Goal: Information Seeking & Learning: Learn about a topic

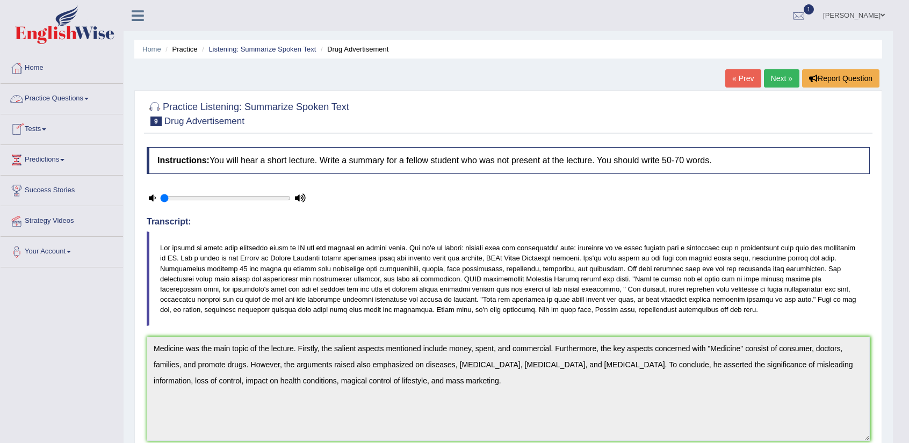
click at [70, 94] on link "Practice Questions" at bounding box center [62, 97] width 123 height 27
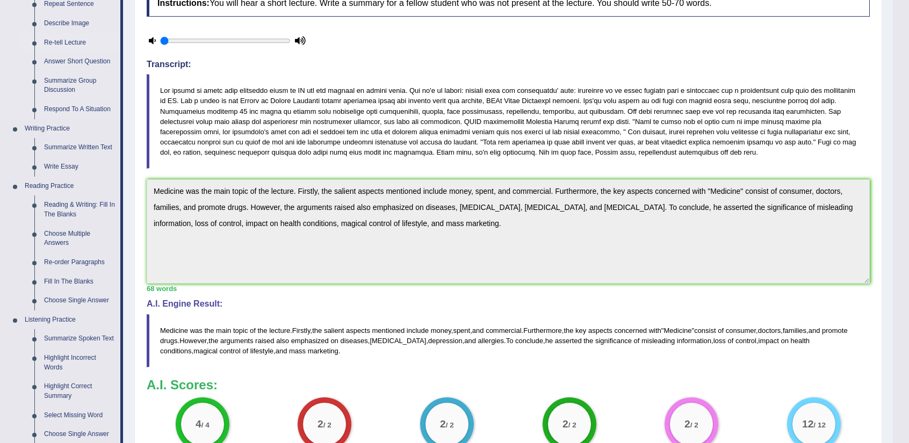
scroll to position [161, 0]
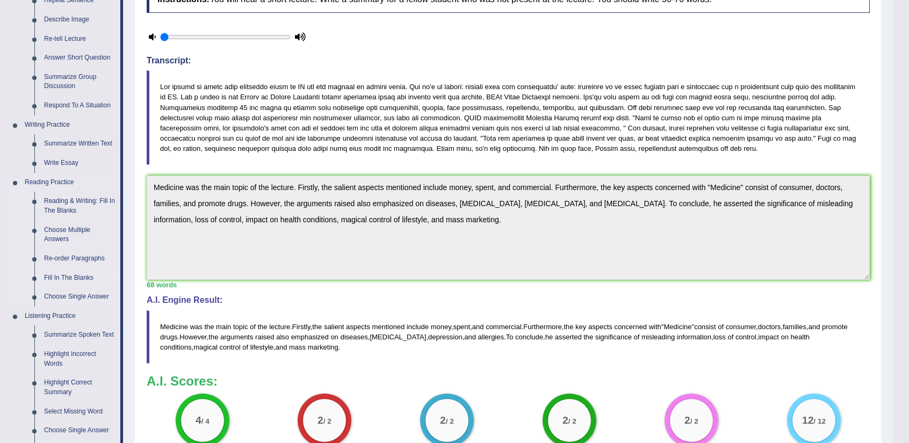
click at [64, 275] on link "Fill In The Blanks" at bounding box center [79, 278] width 81 height 19
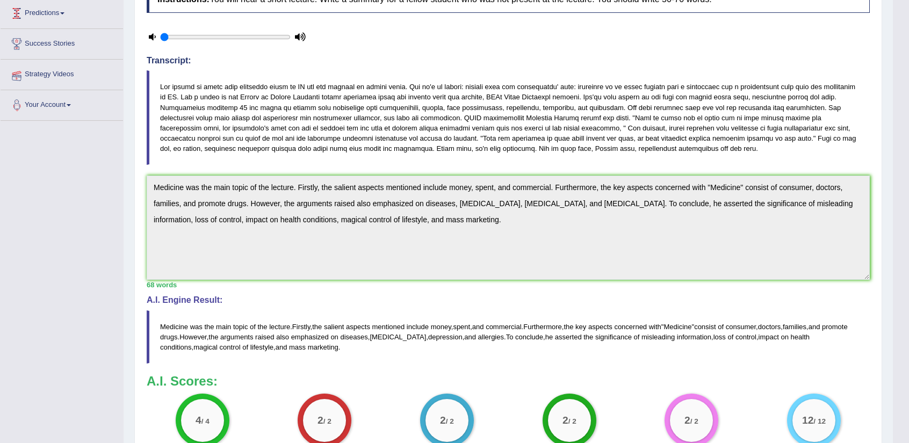
scroll to position [156, 0]
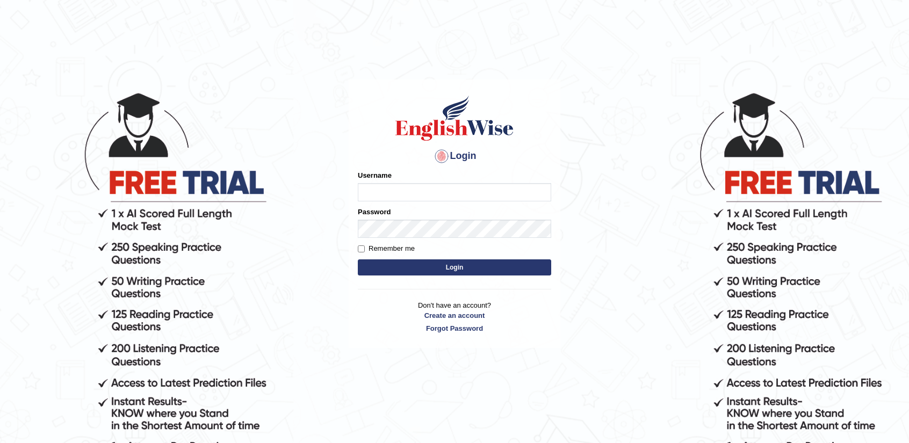
click at [459, 194] on input "Username" at bounding box center [454, 192] width 193 height 18
type input "nandhini_aus"
click at [420, 269] on button "Login" at bounding box center [454, 268] width 193 height 16
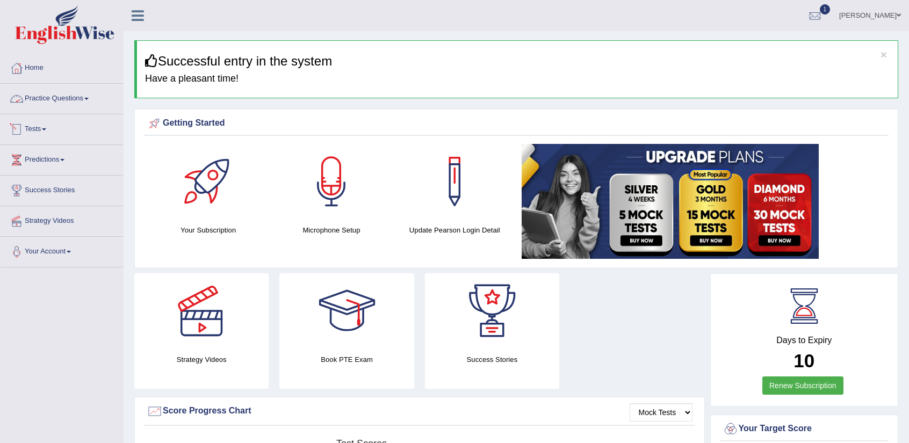
click at [83, 98] on link "Practice Questions" at bounding box center [62, 97] width 123 height 27
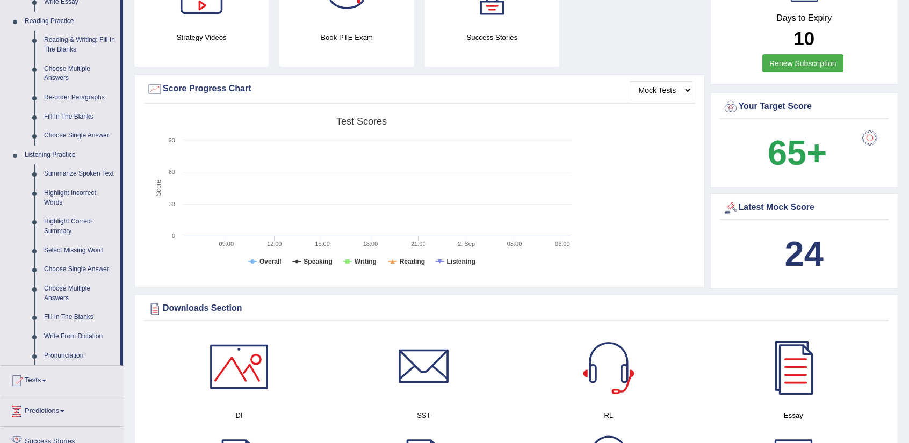
scroll to position [215, 0]
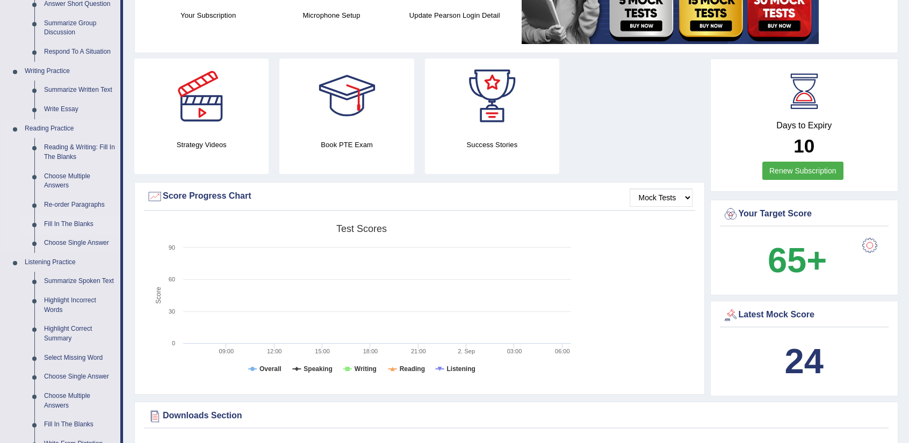
click at [88, 224] on link "Fill In The Blanks" at bounding box center [79, 224] width 81 height 19
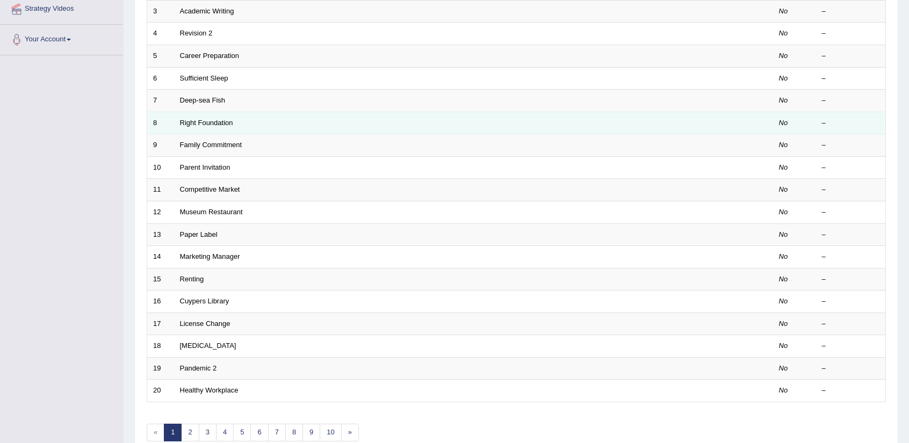
scroll to position [263, 0]
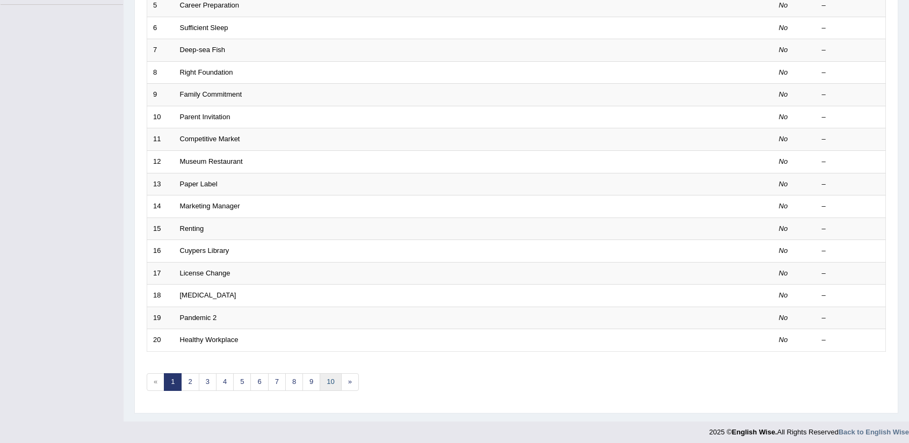
click at [326, 377] on link "10" at bounding box center [330, 383] width 21 height 18
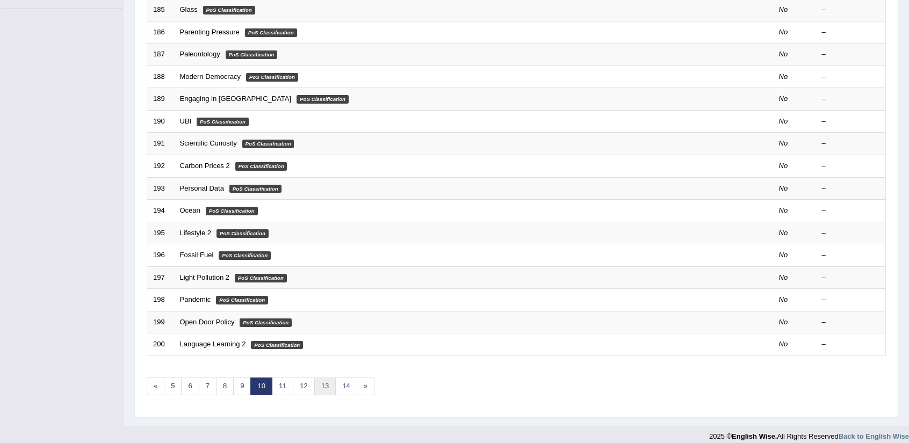
scroll to position [263, 0]
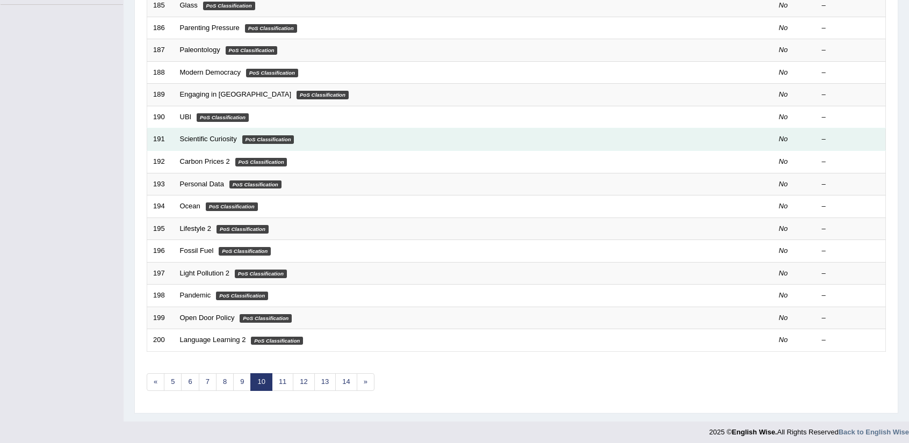
click at [230, 142] on td "Scientific Curiosity PoS Classification" at bounding box center [433, 139] width 519 height 23
click at [223, 137] on link "Scientific Curiosity" at bounding box center [208, 139] width 57 height 8
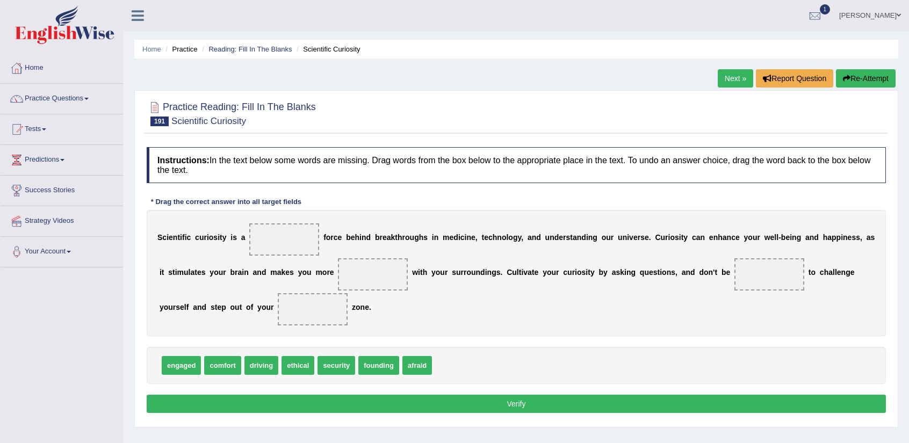
click at [359, 253] on div "S c i e n t i f i c c u r i o s i t y i s a f o r c e b e h i n d b r e a k t h…" at bounding box center [517, 273] width 740 height 126
drag, startPoint x: 270, startPoint y: 369, endPoint x: 286, endPoint y: 246, distance: 124.7
click at [230, 369] on span "comfort" at bounding box center [222, 365] width 37 height 19
drag, startPoint x: 392, startPoint y: 367, endPoint x: 776, endPoint y: 277, distance: 394.7
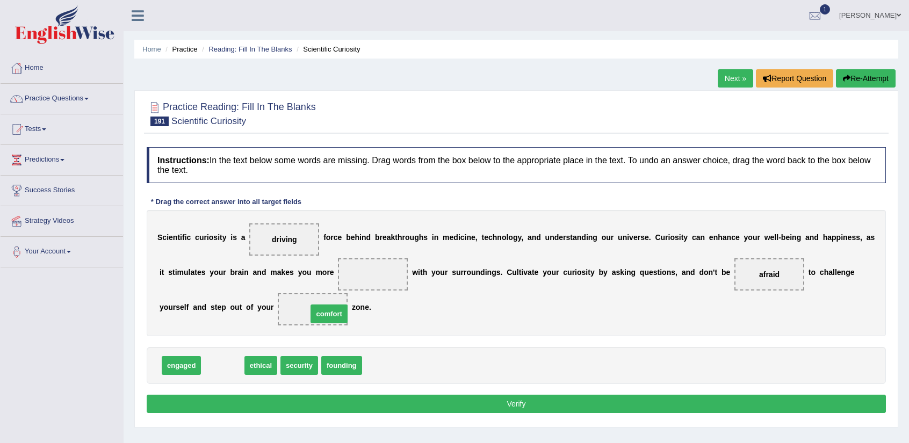
drag, startPoint x: 232, startPoint y: 364, endPoint x: 339, endPoint y: 312, distance: 118.3
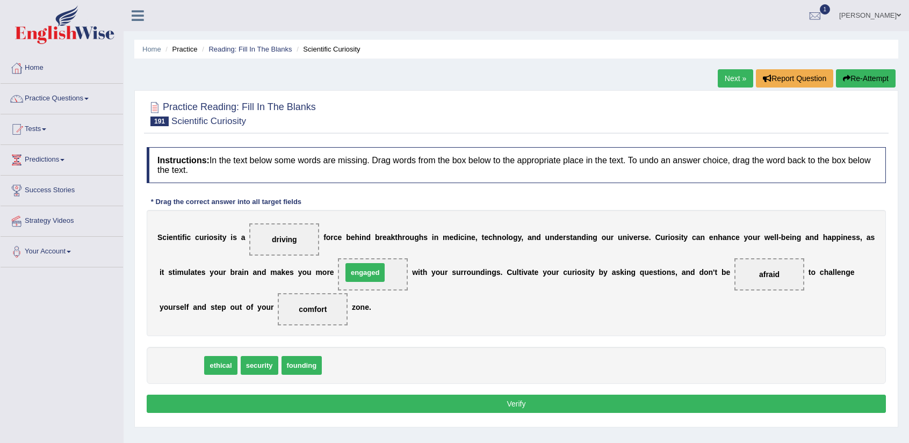
drag, startPoint x: 196, startPoint y: 363, endPoint x: 379, endPoint y: 270, distance: 206.0
click at [431, 395] on button "Verify" at bounding box center [517, 404] width 740 height 18
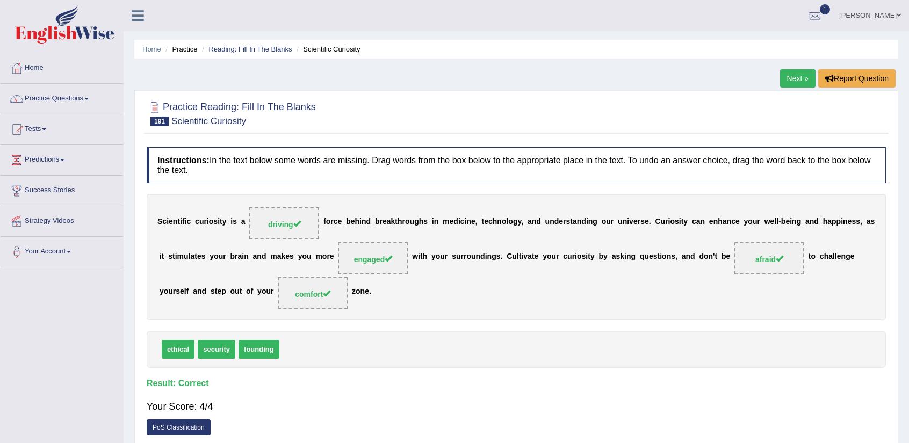
click at [803, 70] on link "Next »" at bounding box center [797, 78] width 35 height 18
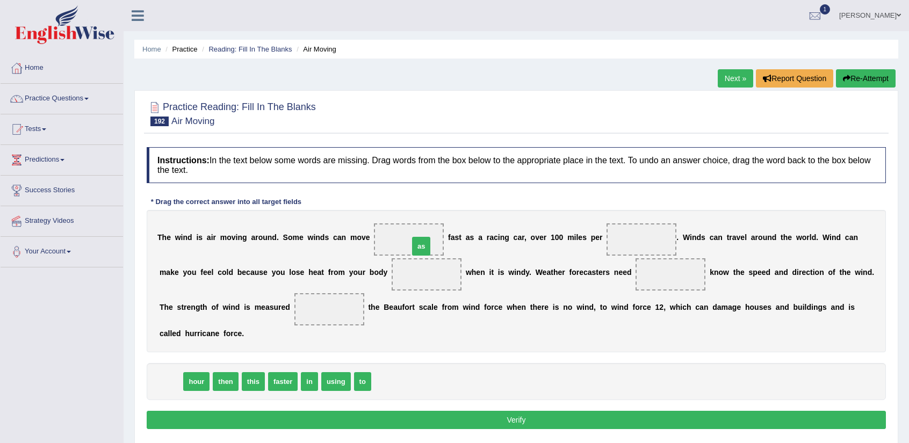
drag, startPoint x: 171, startPoint y: 382, endPoint x: 422, endPoint y: 247, distance: 284.7
drag, startPoint x: 176, startPoint y: 383, endPoint x: 626, endPoint y: 238, distance: 472.2
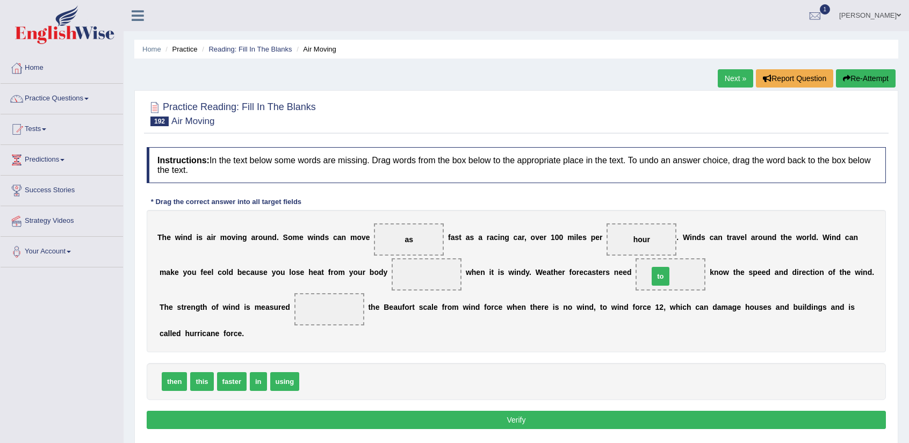
drag, startPoint x: 312, startPoint y: 380, endPoint x: 661, endPoint y: 275, distance: 364.9
drag, startPoint x: 287, startPoint y: 383, endPoint x: 322, endPoint y: 312, distance: 79.1
drag, startPoint x: 177, startPoint y: 381, endPoint x: 411, endPoint y: 276, distance: 256.2
click at [479, 419] on button "Verify" at bounding box center [517, 420] width 740 height 18
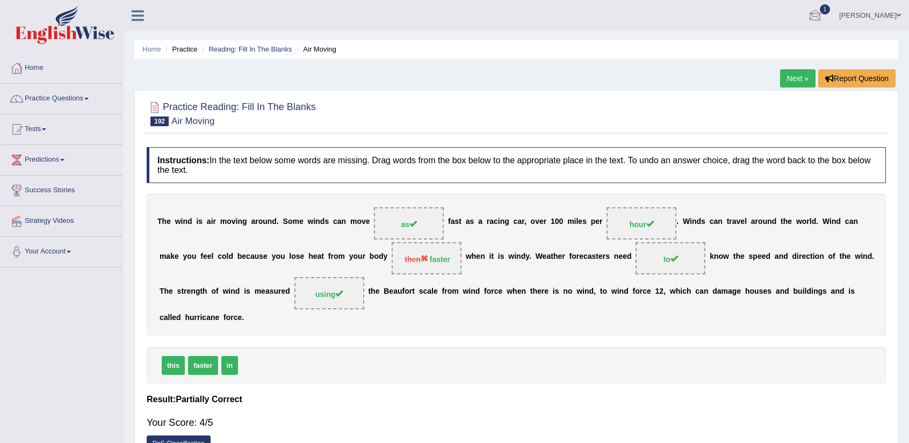
click at [794, 70] on link "Next »" at bounding box center [797, 78] width 35 height 18
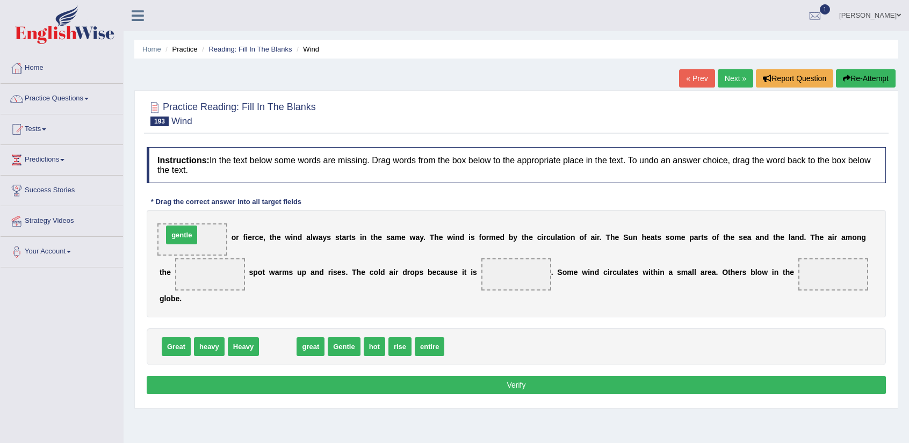
drag, startPoint x: 274, startPoint y: 349, endPoint x: 177, endPoint y: 237, distance: 147.5
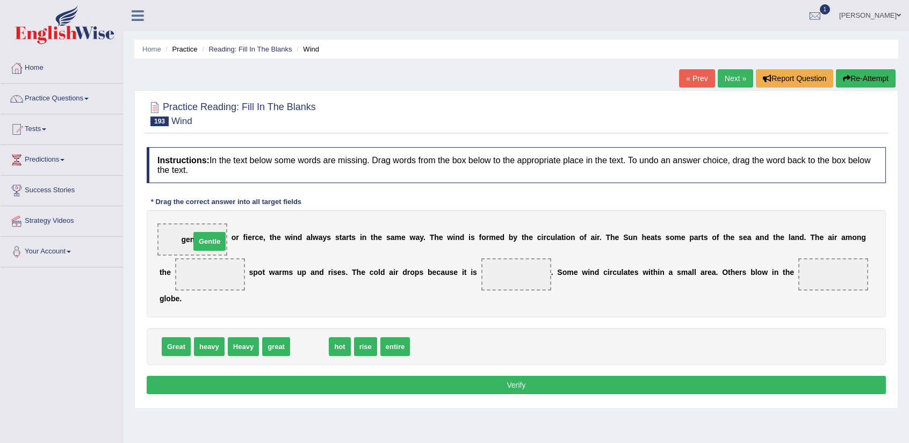
drag, startPoint x: 298, startPoint y: 344, endPoint x: 189, endPoint y: 241, distance: 149.8
click at [249, 342] on span "Heavy" at bounding box center [243, 347] width 31 height 19
drag, startPoint x: 211, startPoint y: 345, endPoint x: 514, endPoint y: 268, distance: 313.1
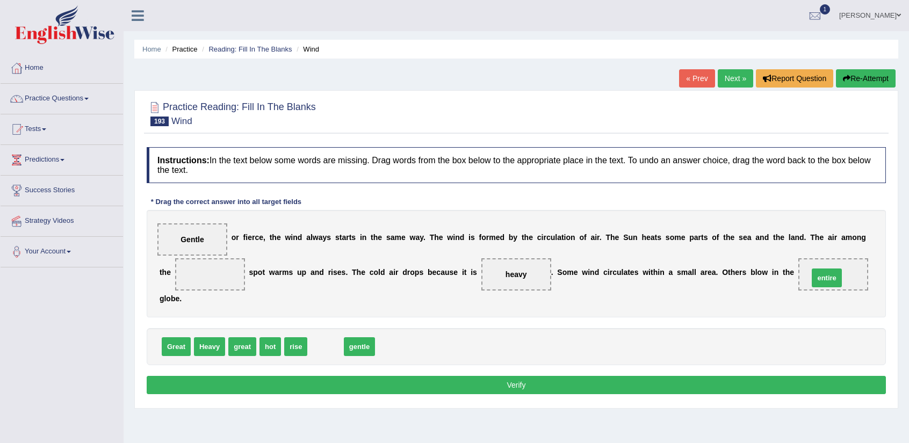
drag, startPoint x: 317, startPoint y: 349, endPoint x: 813, endPoint y: 279, distance: 500.9
drag, startPoint x: 269, startPoint y: 347, endPoint x: 202, endPoint y: 277, distance: 96.6
click at [531, 384] on button "Verify" at bounding box center [517, 385] width 740 height 18
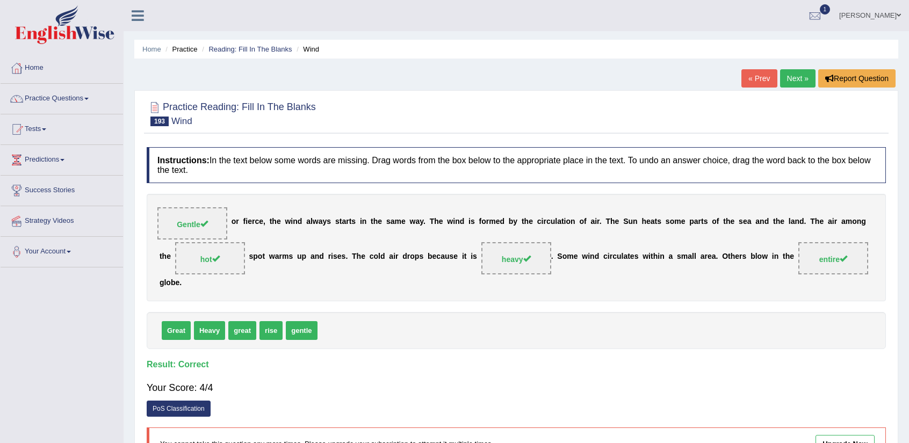
click at [796, 82] on link "Next »" at bounding box center [797, 78] width 35 height 18
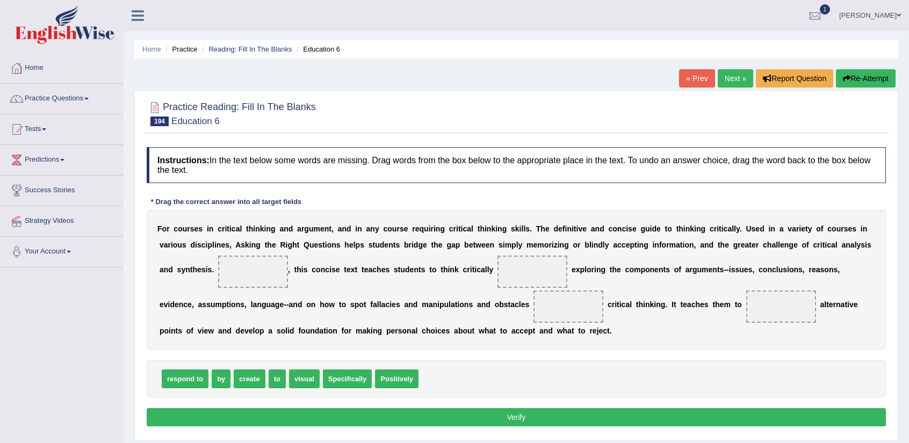
click at [259, 275] on span at bounding box center [253, 272] width 70 height 32
drag, startPoint x: 225, startPoint y: 377, endPoint x: 543, endPoint y: 269, distance: 336.0
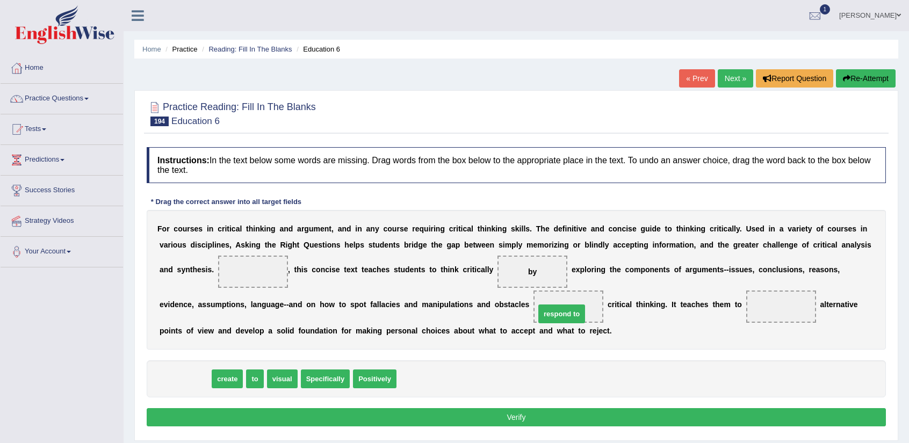
drag, startPoint x: 197, startPoint y: 372, endPoint x: 574, endPoint y: 307, distance: 382.4
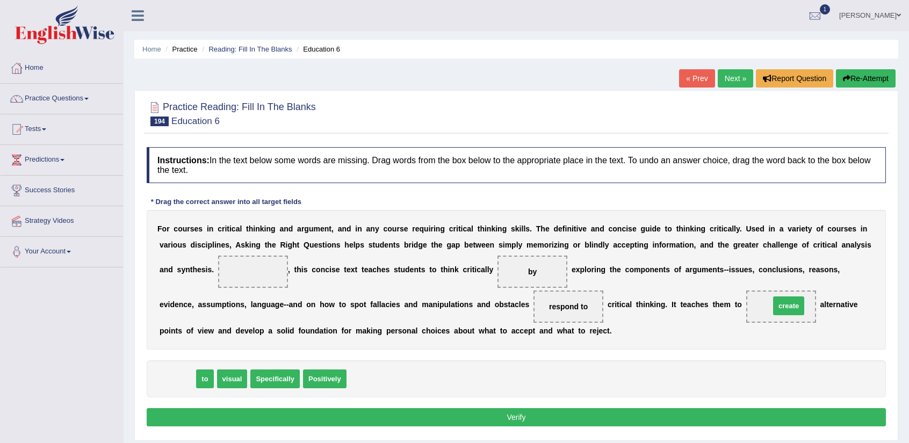
drag, startPoint x: 174, startPoint y: 379, endPoint x: 786, endPoint y: 306, distance: 616.0
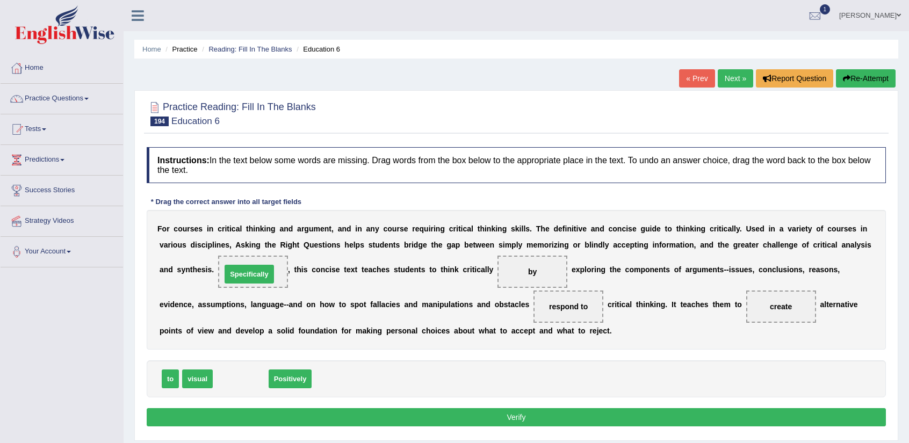
drag, startPoint x: 248, startPoint y: 378, endPoint x: 256, endPoint y: 274, distance: 105.2
click at [347, 415] on button "Verify" at bounding box center [517, 417] width 740 height 18
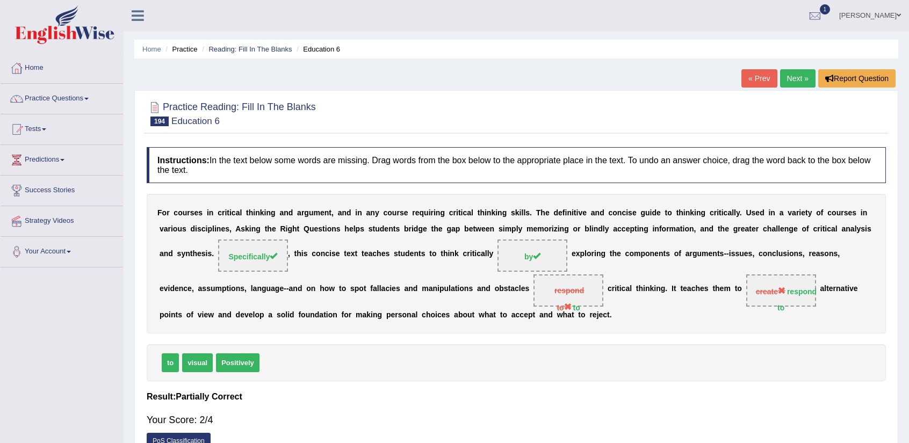
click at [786, 78] on link "Next »" at bounding box center [797, 78] width 35 height 18
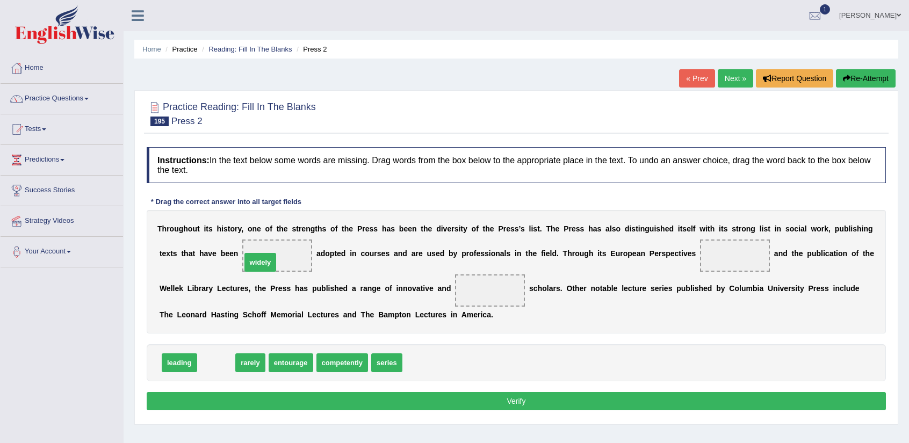
drag, startPoint x: 221, startPoint y: 361, endPoint x: 266, endPoint y: 261, distance: 109.7
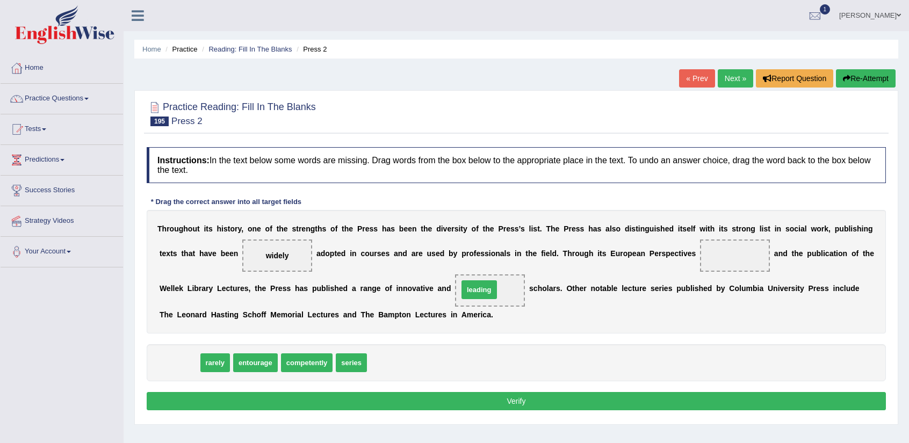
drag, startPoint x: 190, startPoint y: 364, endPoint x: 490, endPoint y: 291, distance: 308.7
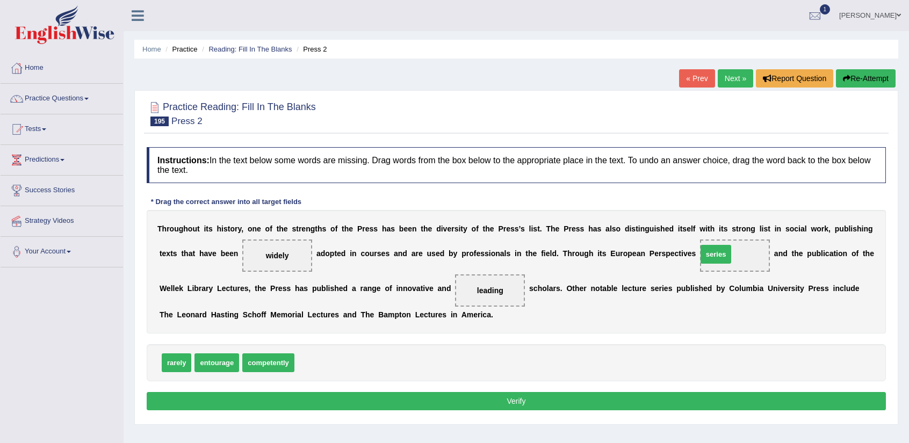
drag, startPoint x: 324, startPoint y: 356, endPoint x: 727, endPoint y: 248, distance: 417.5
click at [500, 393] on button "Verify" at bounding box center [517, 401] width 740 height 18
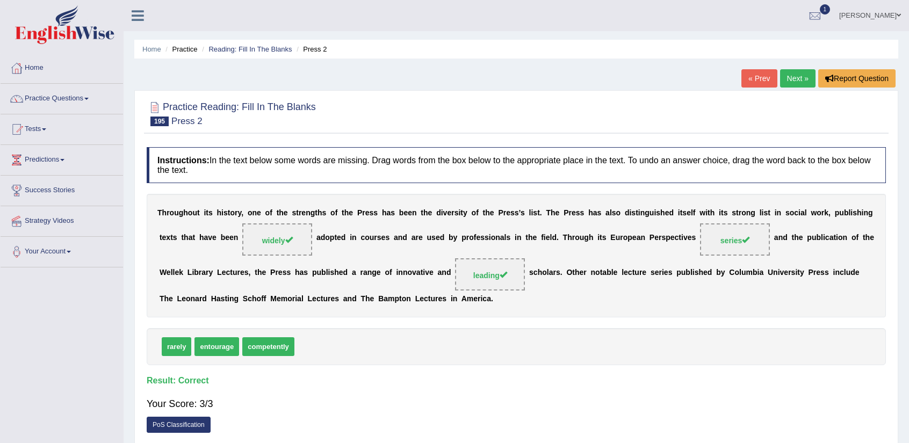
click at [786, 76] on link "Next »" at bounding box center [797, 78] width 35 height 18
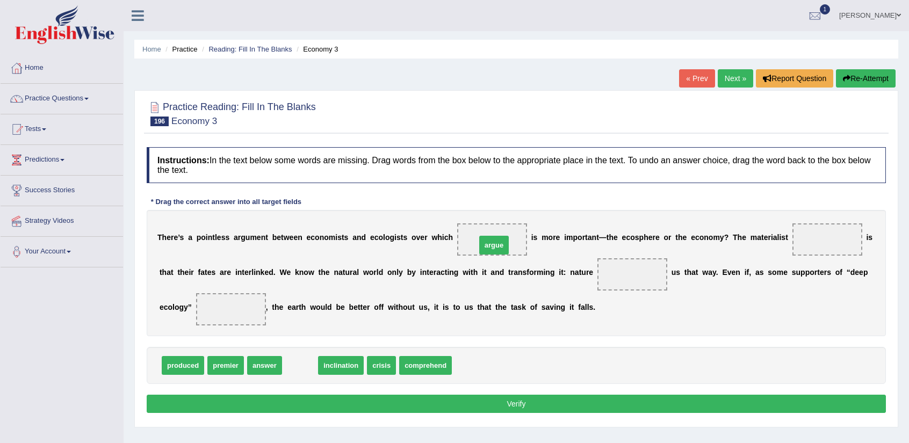
drag, startPoint x: 310, startPoint y: 369, endPoint x: 504, endPoint y: 249, distance: 228.4
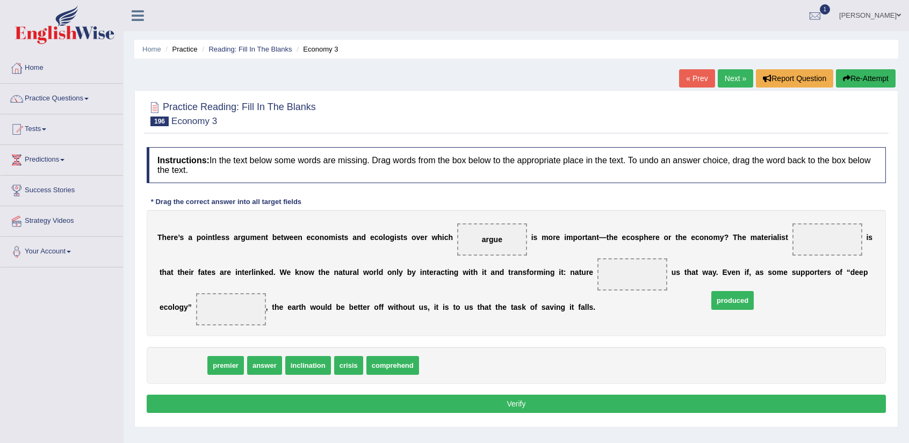
drag, startPoint x: 195, startPoint y: 367, endPoint x: 744, endPoint y: 302, distance: 553.7
click at [744, 302] on span "produced" at bounding box center [733, 300] width 42 height 19
drag, startPoint x: 191, startPoint y: 364, endPoint x: 629, endPoint y: 270, distance: 447.6
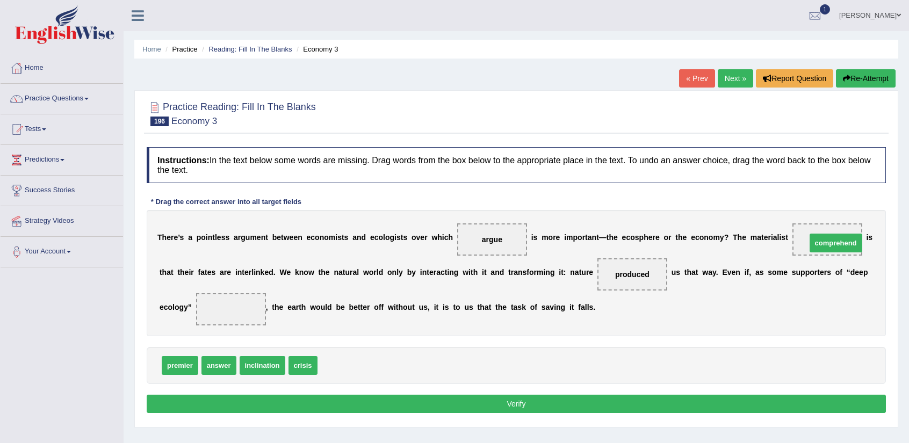
drag, startPoint x: 365, startPoint y: 367, endPoint x: 855, endPoint y: 245, distance: 504.2
drag, startPoint x: 300, startPoint y: 366, endPoint x: 836, endPoint y: 245, distance: 549.0
drag, startPoint x: 210, startPoint y: 362, endPoint x: 798, endPoint y: 234, distance: 602.3
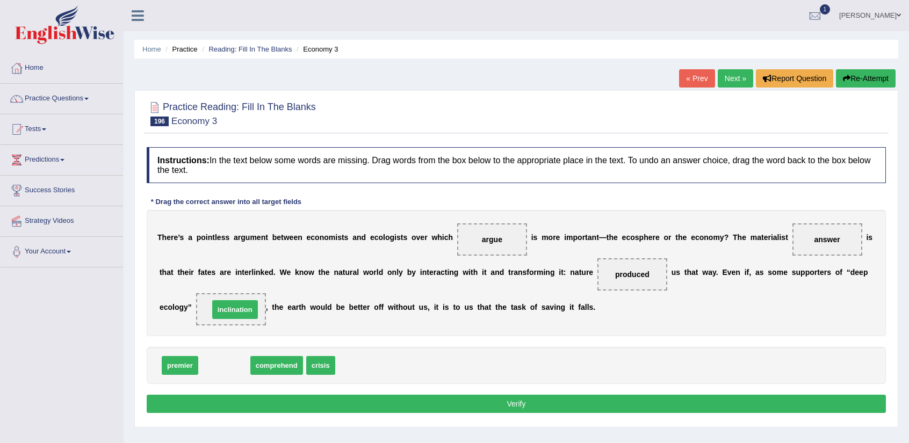
drag, startPoint x: 232, startPoint y: 365, endPoint x: 243, endPoint y: 309, distance: 57.0
click at [273, 402] on button "Verify" at bounding box center [517, 404] width 740 height 18
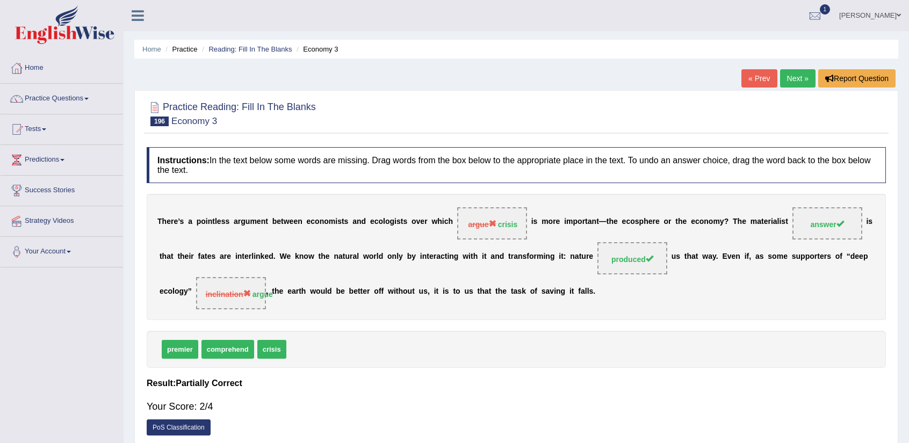
drag, startPoint x: 488, startPoint y: 226, endPoint x: 256, endPoint y: 293, distance: 241.6
click at [306, 289] on div "T h e r e ’ s a p o i n t l e s s a r g u m e n t b e t w e e n e c o n o m i s…" at bounding box center [517, 257] width 740 height 126
click at [795, 71] on link "Next »" at bounding box center [797, 78] width 35 height 18
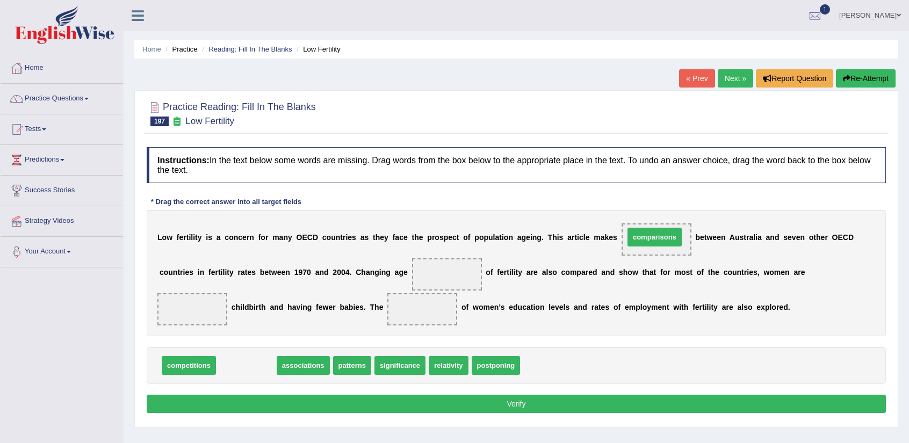
drag, startPoint x: 263, startPoint y: 359, endPoint x: 672, endPoint y: 233, distance: 427.4
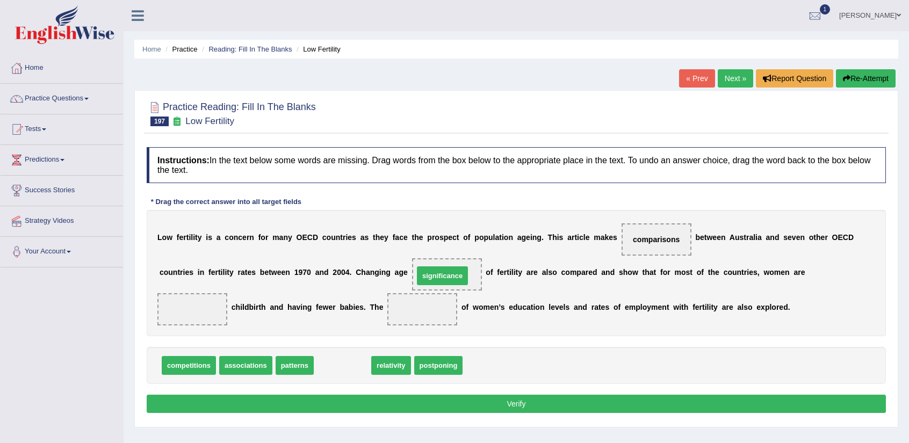
drag, startPoint x: 354, startPoint y: 368, endPoint x: 454, endPoint y: 278, distance: 134.4
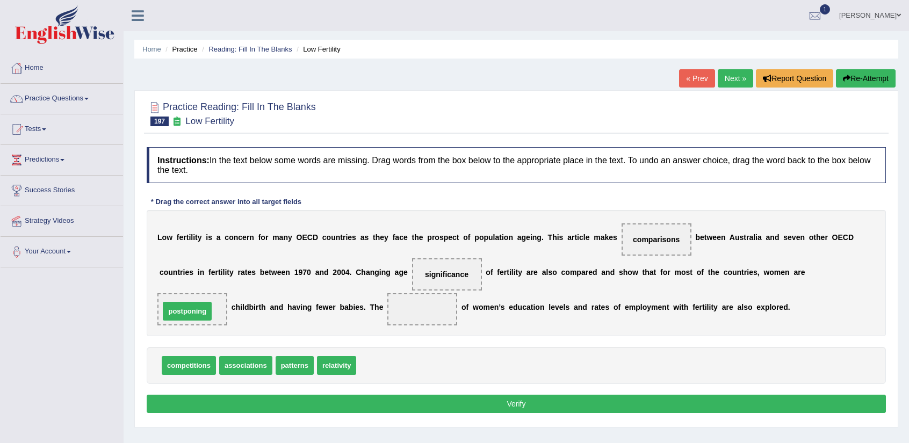
drag, startPoint x: 385, startPoint y: 370, endPoint x: 189, endPoint y: 316, distance: 204.1
drag, startPoint x: 299, startPoint y: 369, endPoint x: 447, endPoint y: 279, distance: 173.7
drag, startPoint x: 325, startPoint y: 366, endPoint x: 405, endPoint y: 315, distance: 95.0
click at [447, 400] on button "Verify" at bounding box center [517, 404] width 740 height 18
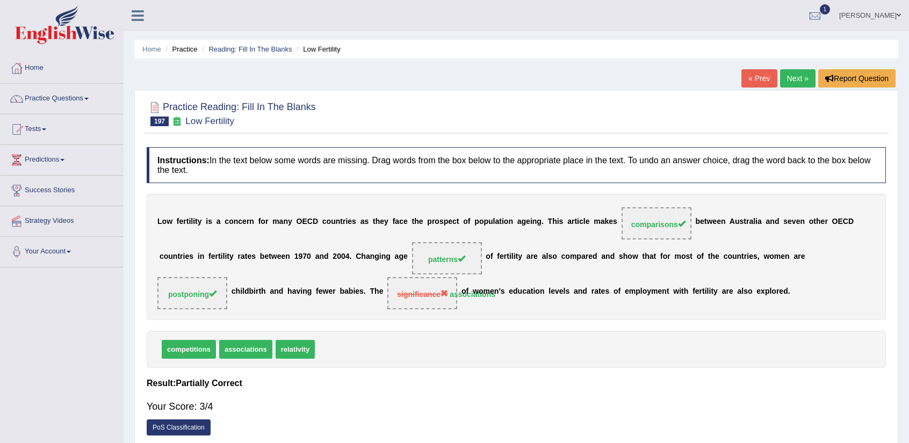
click at [800, 76] on link "Next »" at bounding box center [797, 78] width 35 height 18
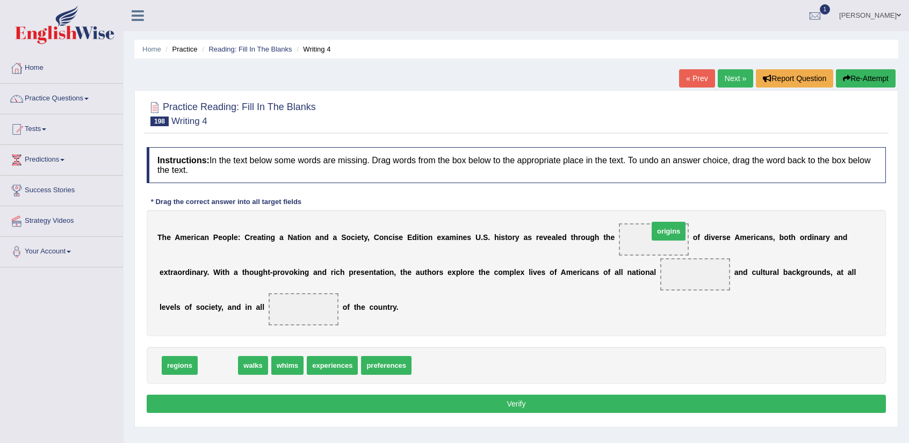
drag, startPoint x: 212, startPoint y: 362, endPoint x: 663, endPoint y: 227, distance: 470.6
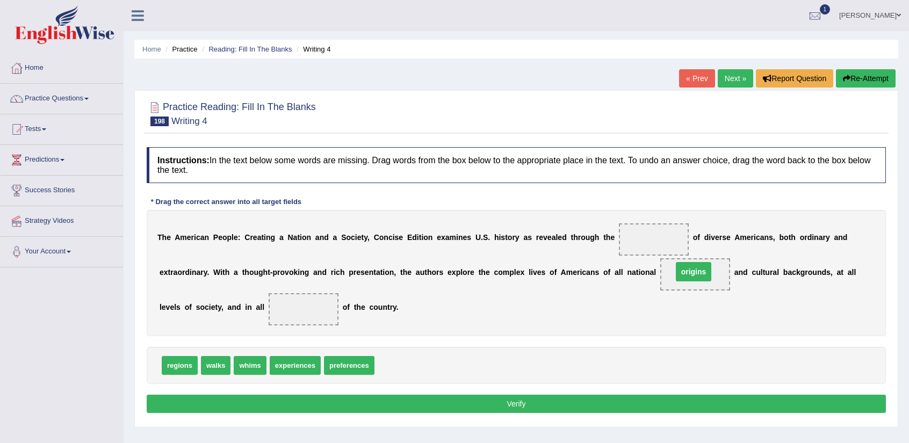
drag, startPoint x: 660, startPoint y: 238, endPoint x: 700, endPoint y: 270, distance: 51.2
drag, startPoint x: 189, startPoint y: 364, endPoint x: 314, endPoint y: 307, distance: 137.6
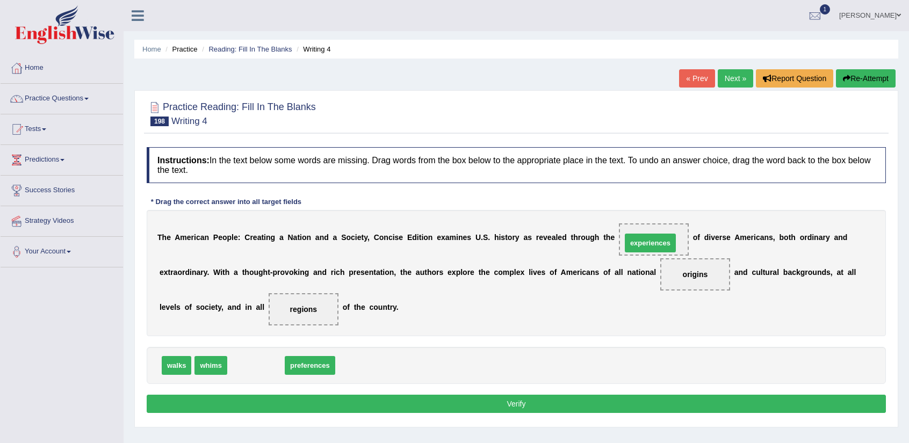
drag, startPoint x: 273, startPoint y: 362, endPoint x: 667, endPoint y: 239, distance: 413.4
click at [588, 406] on button "Verify" at bounding box center [517, 404] width 740 height 18
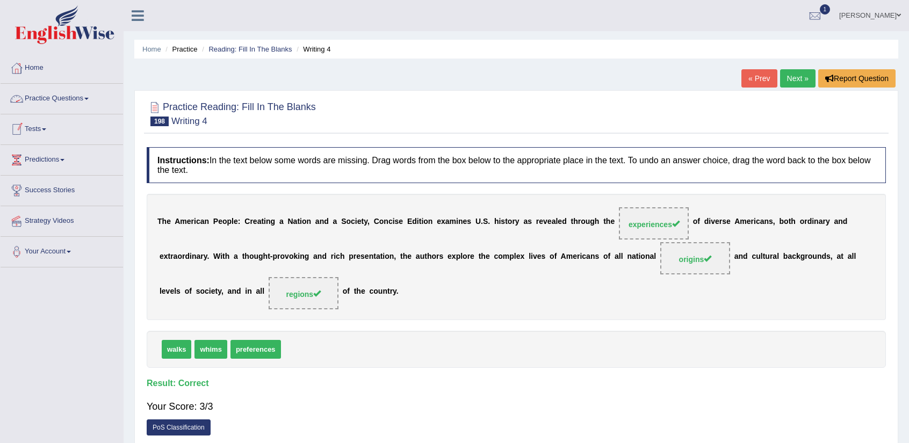
click at [61, 91] on link "Practice Questions" at bounding box center [62, 97] width 123 height 27
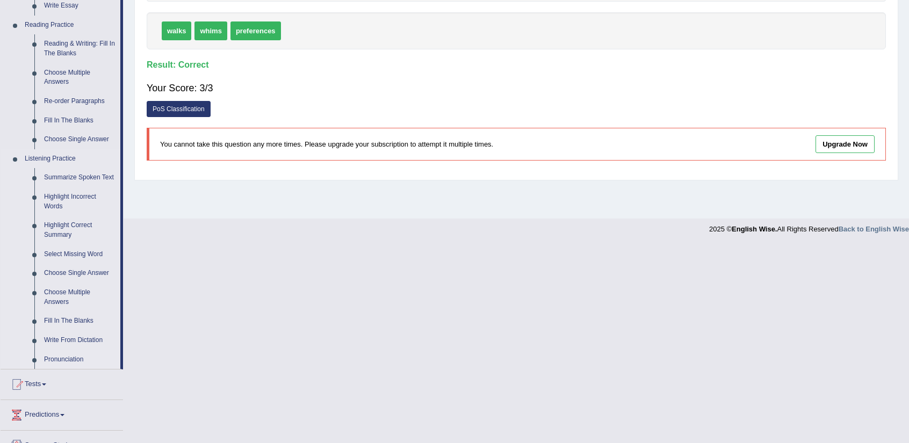
scroll to position [322, 0]
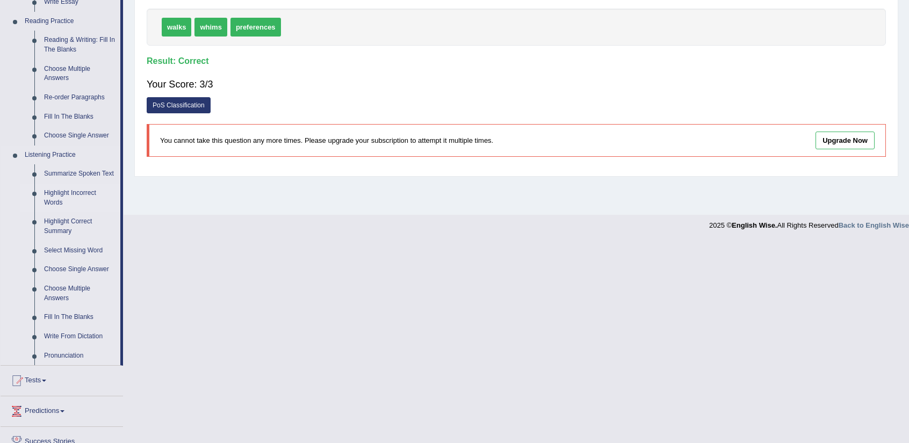
click at [78, 193] on link "Highlight Incorrect Words" at bounding box center [79, 198] width 81 height 28
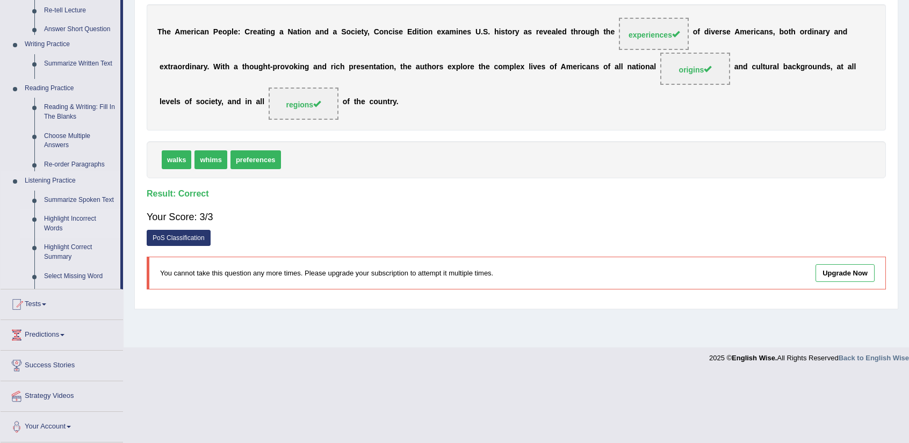
scroll to position [120, 0]
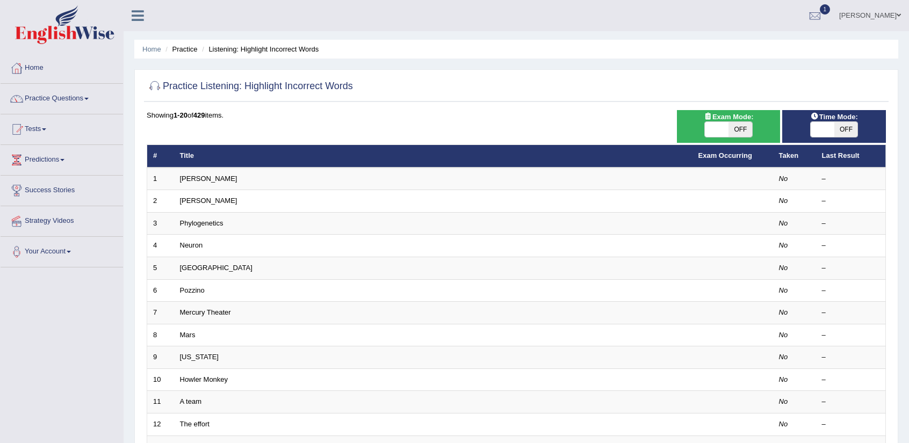
drag, startPoint x: 734, startPoint y: 125, endPoint x: 771, endPoint y: 126, distance: 37.6
click at [738, 125] on span "OFF" at bounding box center [741, 129] width 24 height 15
checkbox input "true"
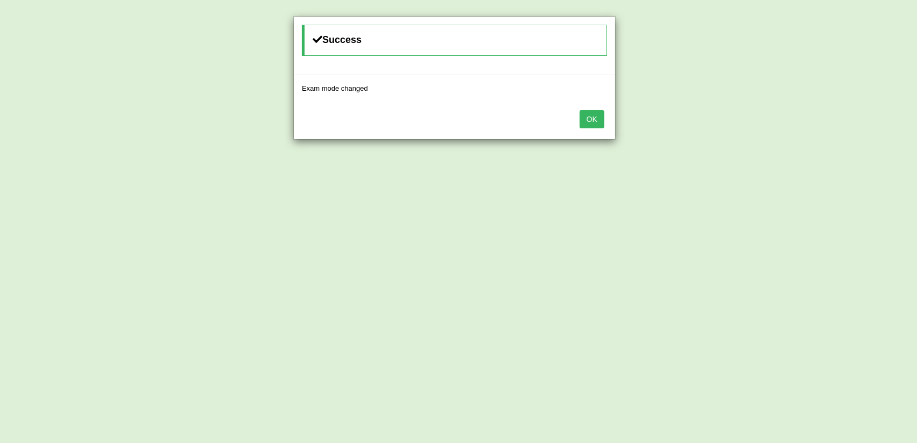
click at [591, 118] on button "OK" at bounding box center [592, 119] width 25 height 18
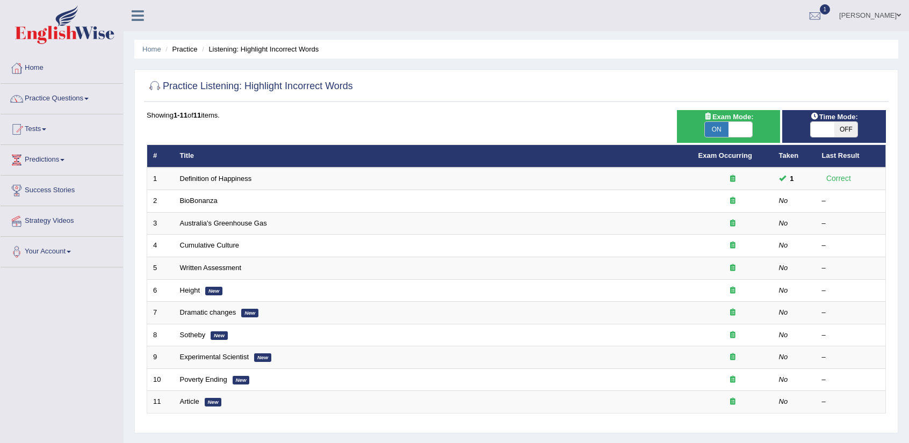
click at [846, 131] on span "OFF" at bounding box center [847, 129] width 24 height 15
checkbox input "true"
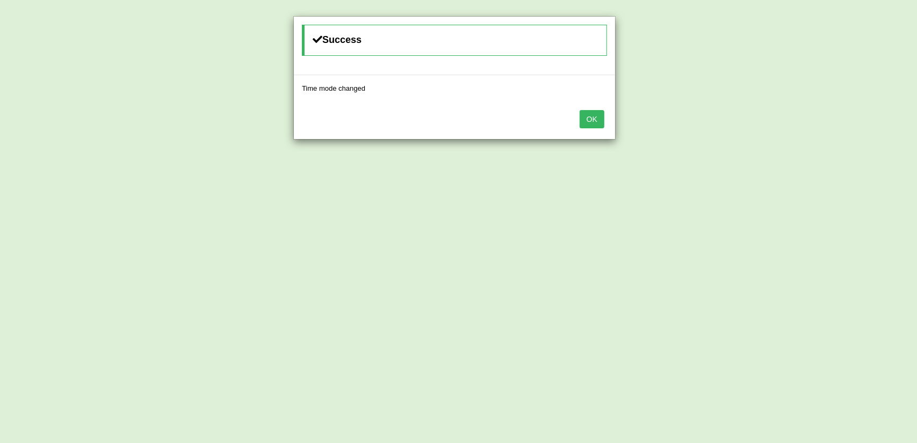
click at [586, 117] on button "OK" at bounding box center [592, 119] width 25 height 18
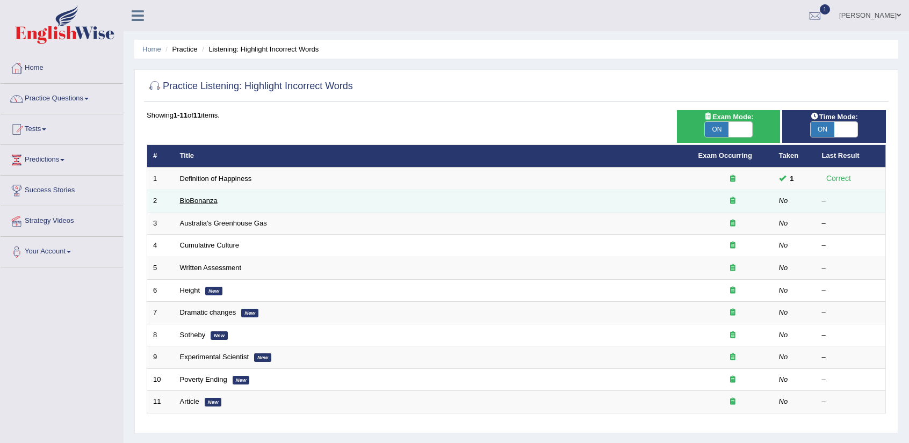
click at [205, 197] on link "BioBonanza" at bounding box center [199, 201] width 38 height 8
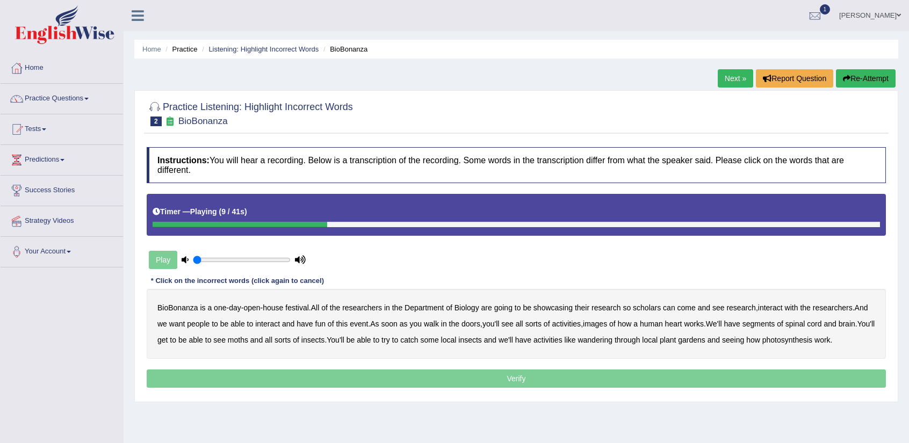
click at [656, 309] on b "scholars" at bounding box center [647, 308] width 28 height 9
click at [604, 326] on b "images" at bounding box center [595, 324] width 24 height 9
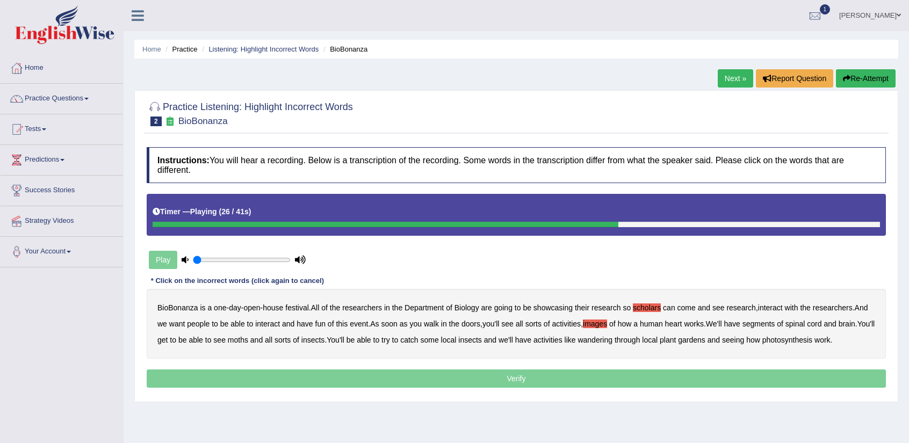
click at [768, 324] on b "segments" at bounding box center [759, 324] width 33 height 9
drag, startPoint x: 257, startPoint y: 342, endPoint x: 264, endPoint y: 342, distance: 6.5
click at [248, 342] on b "moths" at bounding box center [238, 340] width 20 height 9
click at [611, 341] on b "wandering" at bounding box center [595, 340] width 35 height 9
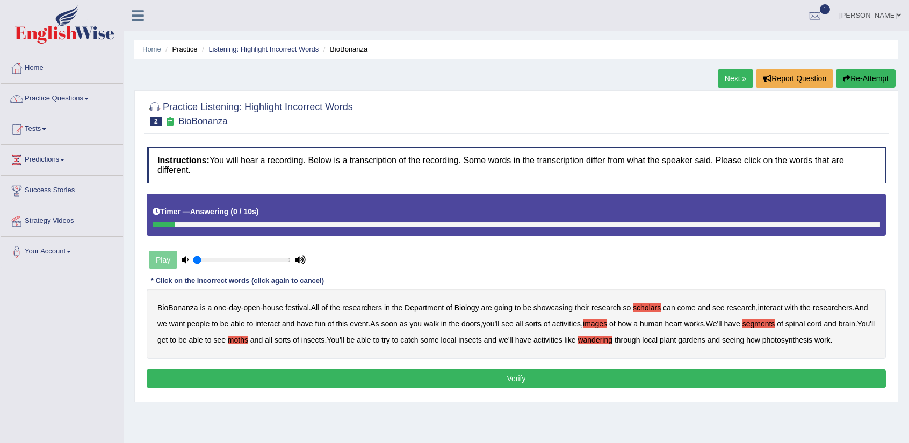
click at [654, 374] on button "Verify" at bounding box center [517, 379] width 740 height 18
